Goal: Navigation & Orientation: Find specific page/section

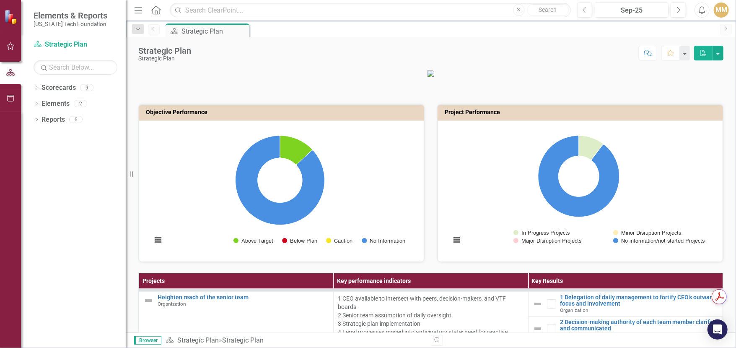
scroll to position [168, 0]
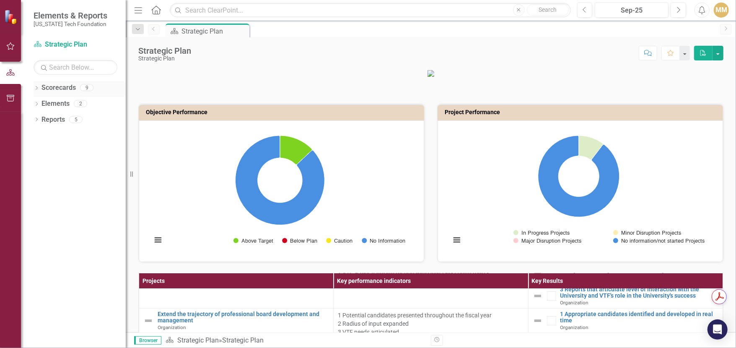
click at [70, 92] on link "Scorecards" at bounding box center [59, 88] width 34 height 10
click at [59, 67] on input "text" at bounding box center [76, 67] width 84 height 15
click at [11, 97] on icon "button" at bounding box center [10, 98] width 9 height 7
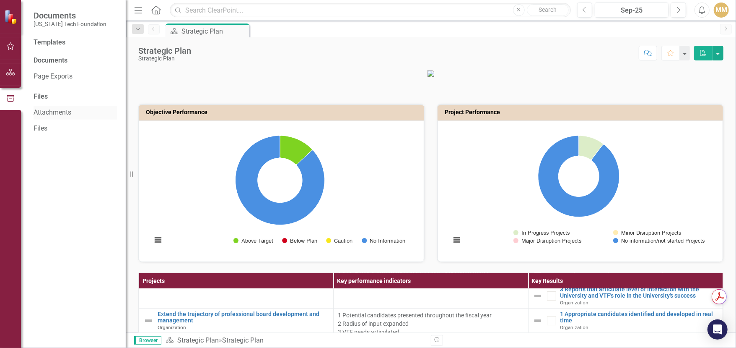
click at [63, 114] on link "Attachments" at bounding box center [76, 113] width 84 height 10
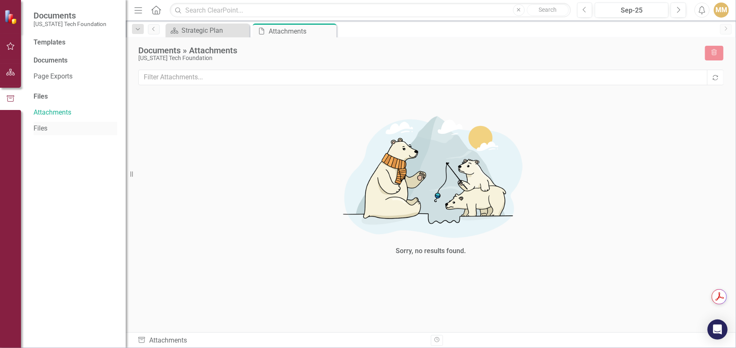
click at [58, 126] on link "Files" at bounding box center [76, 129] width 84 height 10
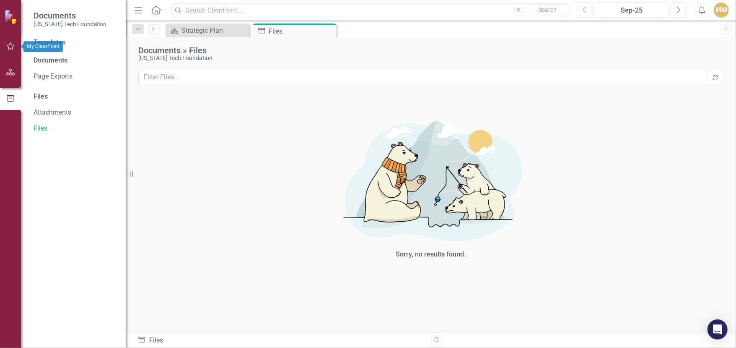
click at [13, 48] on icon "button" at bounding box center [10, 46] width 9 height 7
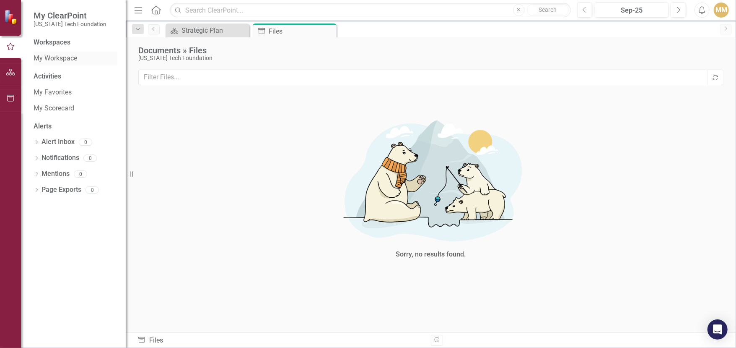
click at [70, 57] on link "My Workspace" at bounding box center [76, 59] width 84 height 10
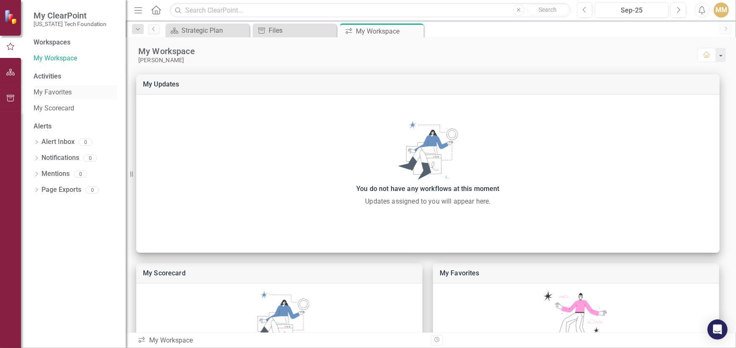
click at [63, 96] on link "My Favorites" at bounding box center [76, 93] width 84 height 10
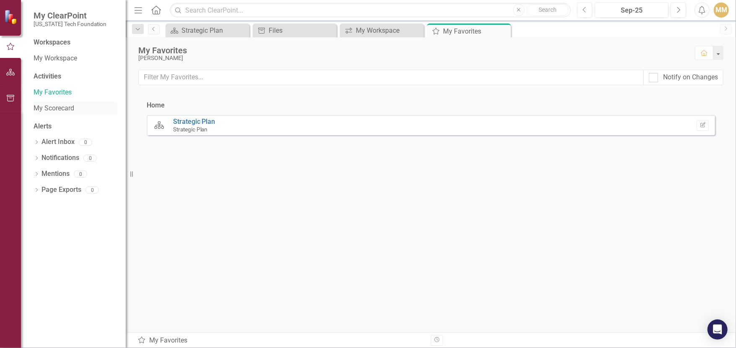
click at [82, 113] on link "My Scorecard" at bounding box center [76, 109] width 84 height 10
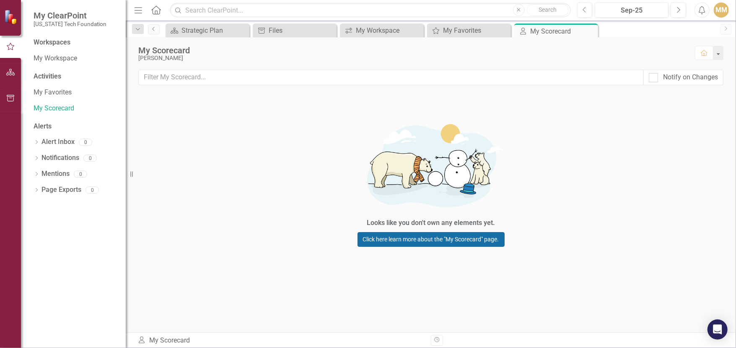
click at [469, 242] on link "Click here learn more about the "My Scorecard" page." at bounding box center [431, 239] width 147 height 15
click at [57, 61] on link "My Workspace" at bounding box center [76, 59] width 84 height 10
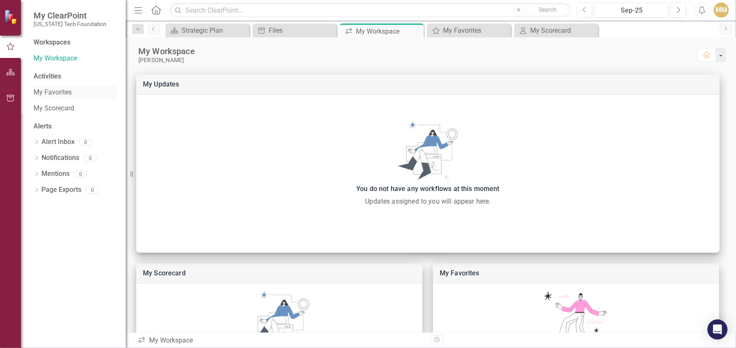
click at [48, 89] on link "My Favorites" at bounding box center [76, 93] width 84 height 10
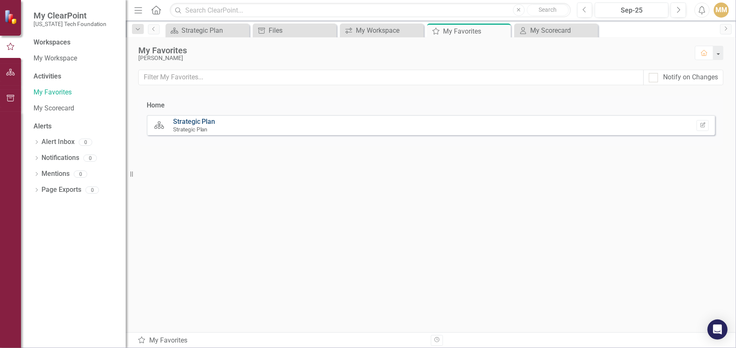
click at [195, 122] on link "Strategic Plan" at bounding box center [194, 121] width 42 height 8
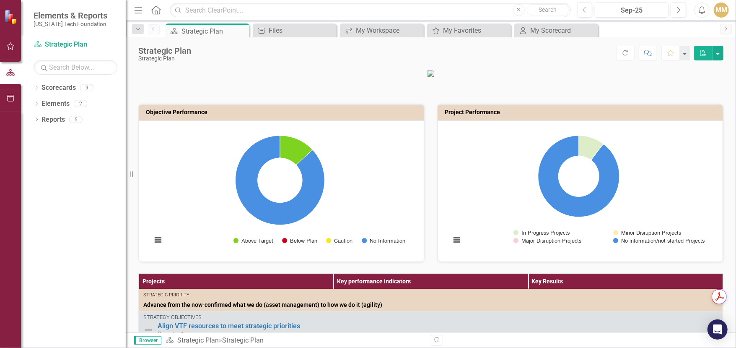
click at [624, 77] on p at bounding box center [430, 73] width 585 height 8
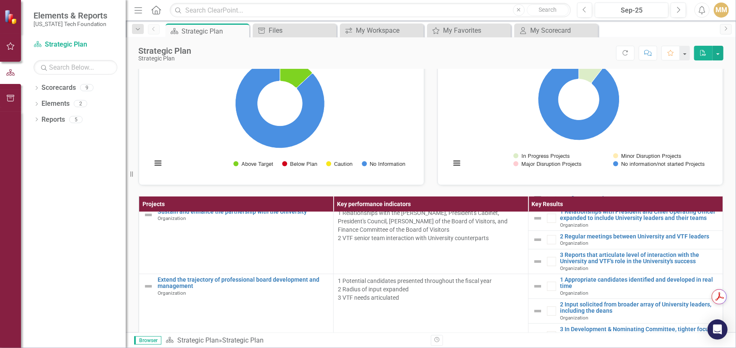
scroll to position [125, 0]
click at [328, 29] on icon "Close" at bounding box center [329, 30] width 8 height 7
click at [329, 29] on icon "Close" at bounding box center [329, 30] width 8 height 7
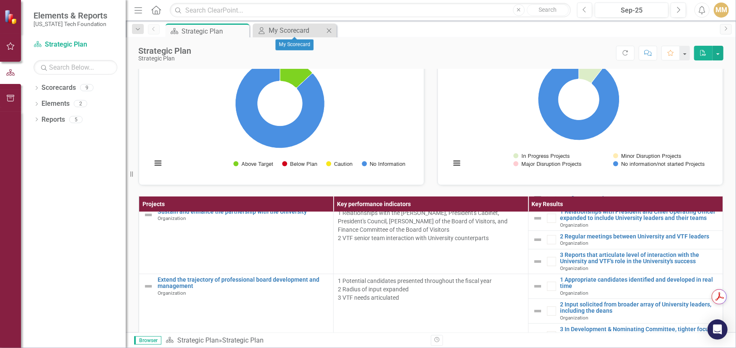
click at [329, 29] on icon "Close" at bounding box center [329, 30] width 8 height 7
